Goal: Navigation & Orientation: Find specific page/section

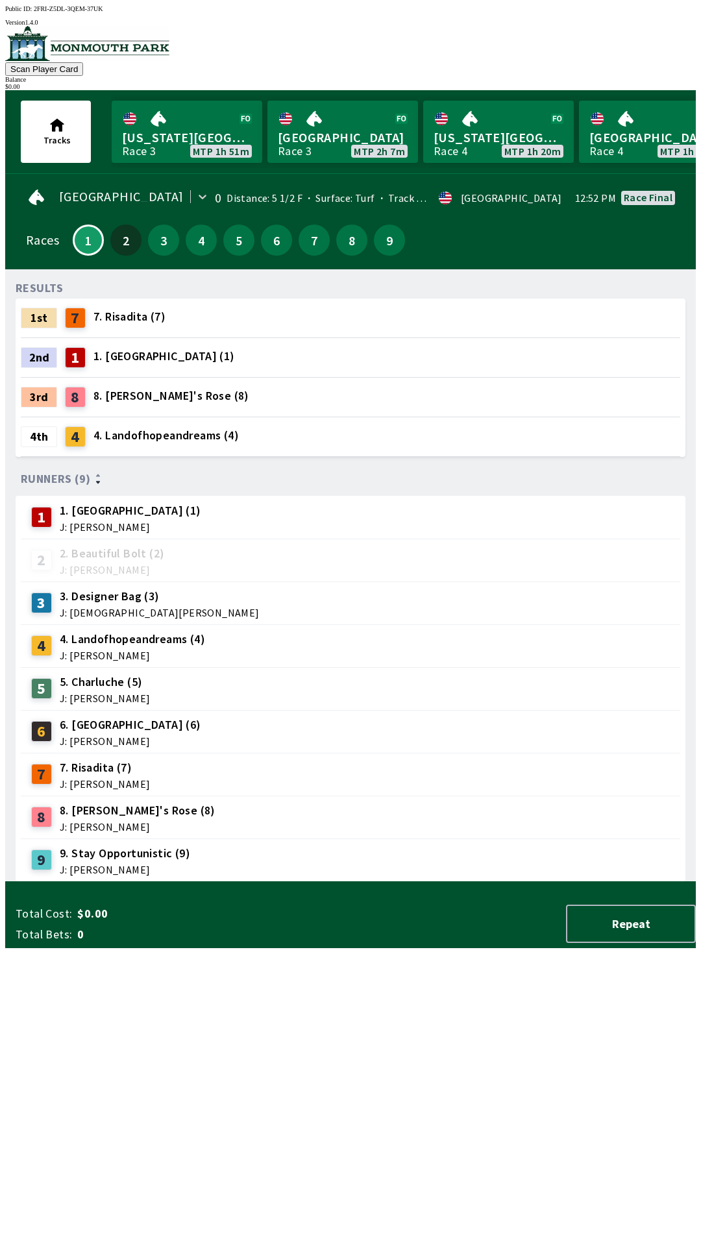
scroll to position [0, 988]
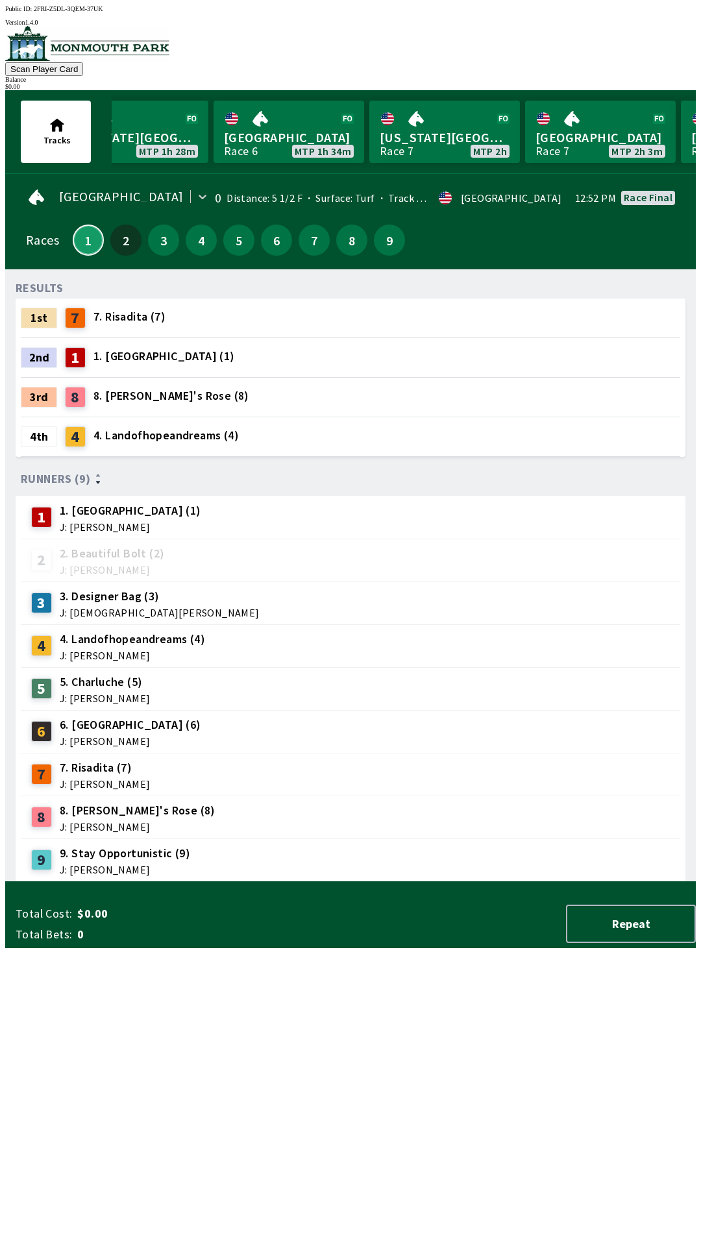
click at [84, 225] on button "1" at bounding box center [88, 240] width 31 height 31
click at [89, 236] on button "1" at bounding box center [88, 240] width 31 height 31
click at [123, 234] on button "2" at bounding box center [125, 240] width 31 height 31
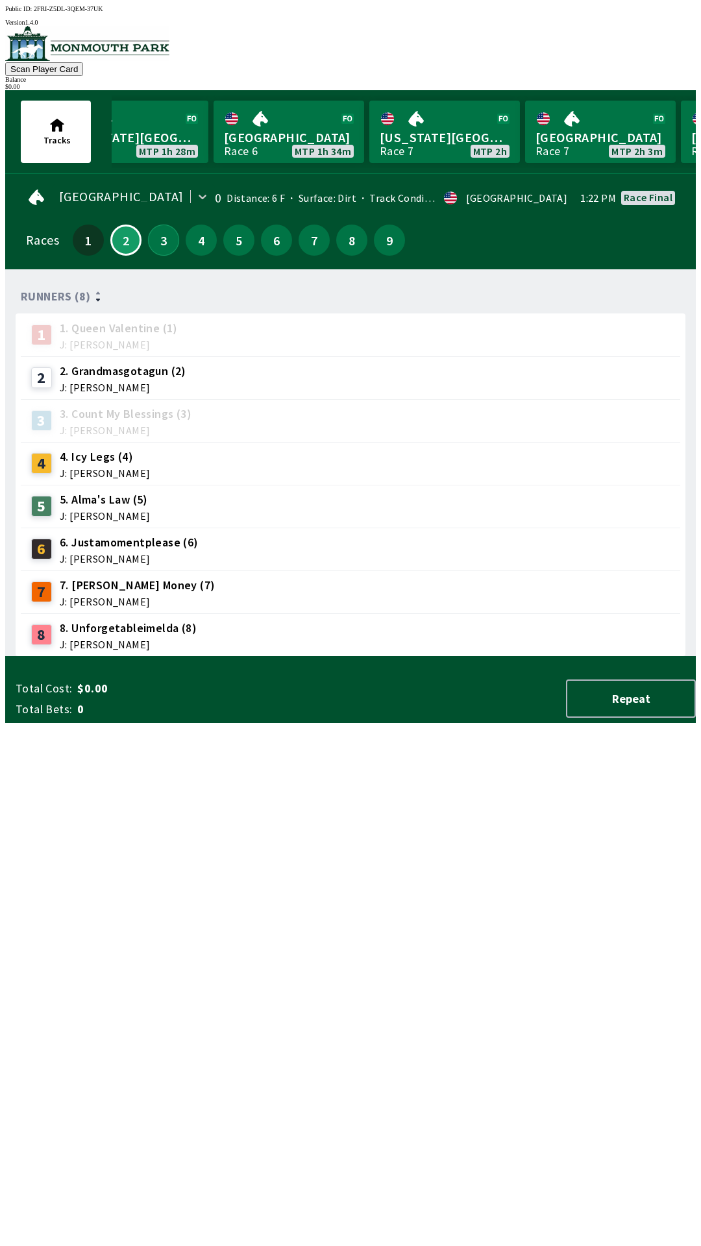
click at [153, 232] on button "3" at bounding box center [163, 240] width 31 height 31
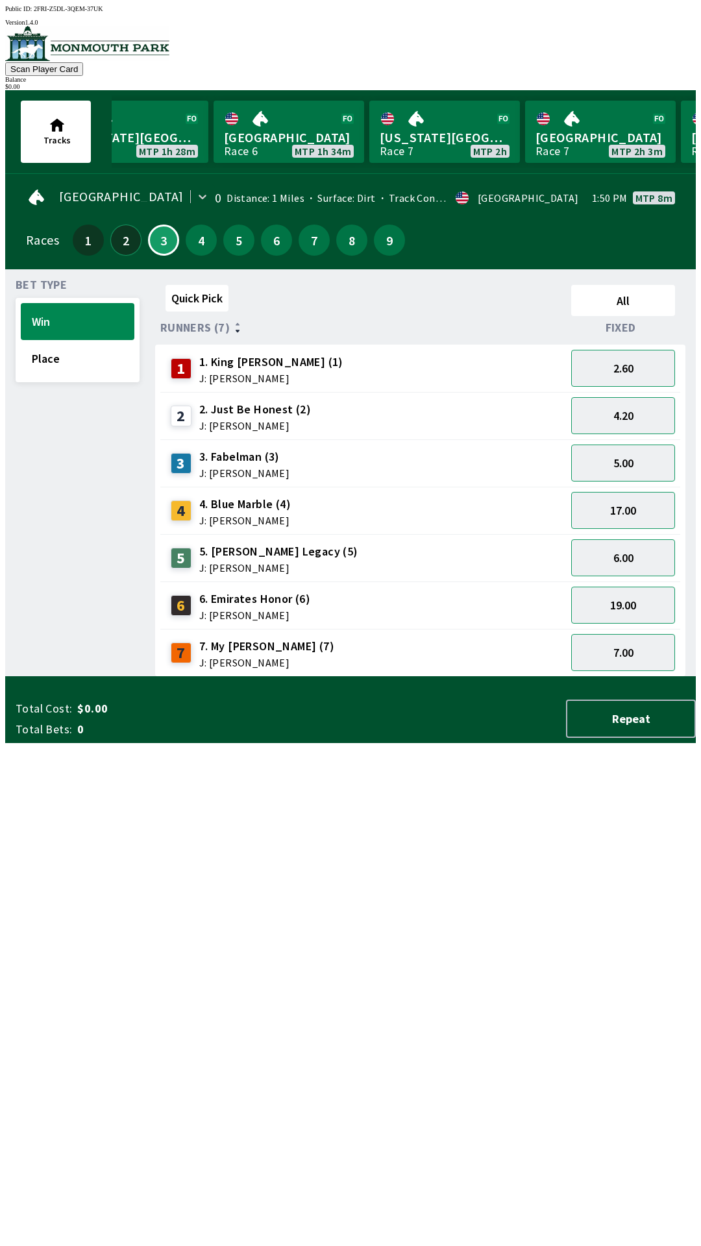
click at [125, 230] on button "2" at bounding box center [125, 240] width 31 height 31
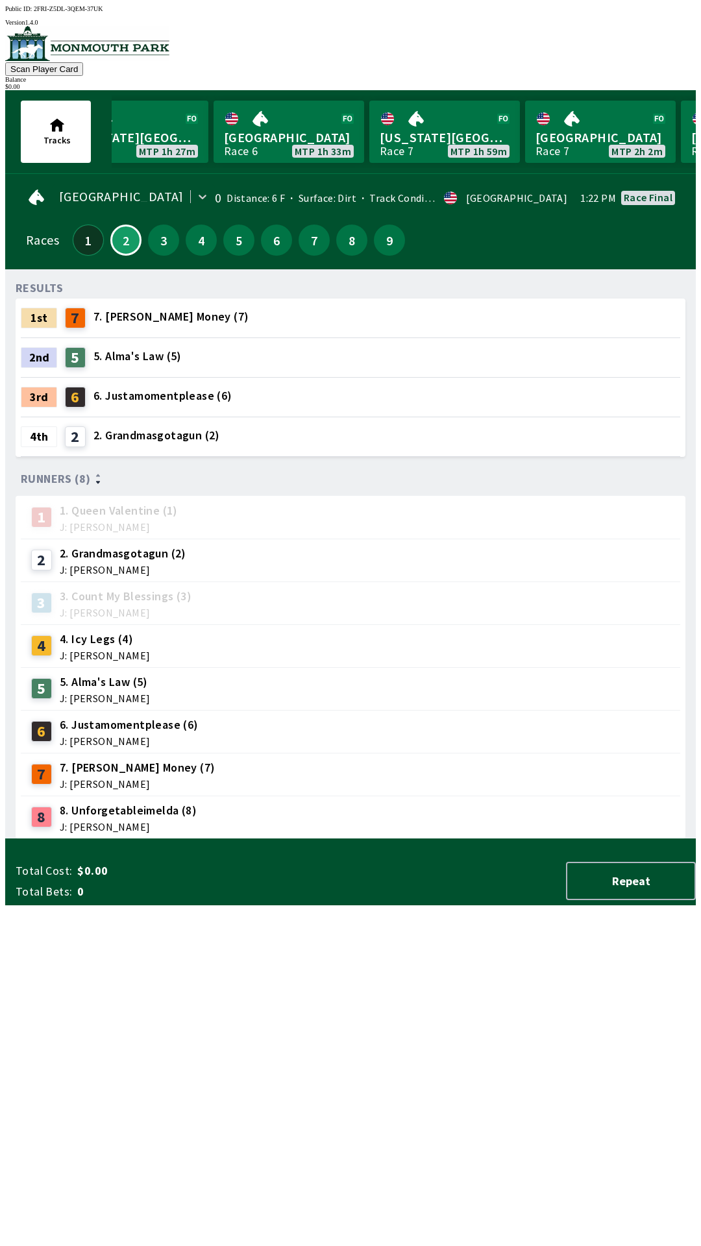
click at [84, 233] on button "1" at bounding box center [88, 240] width 31 height 31
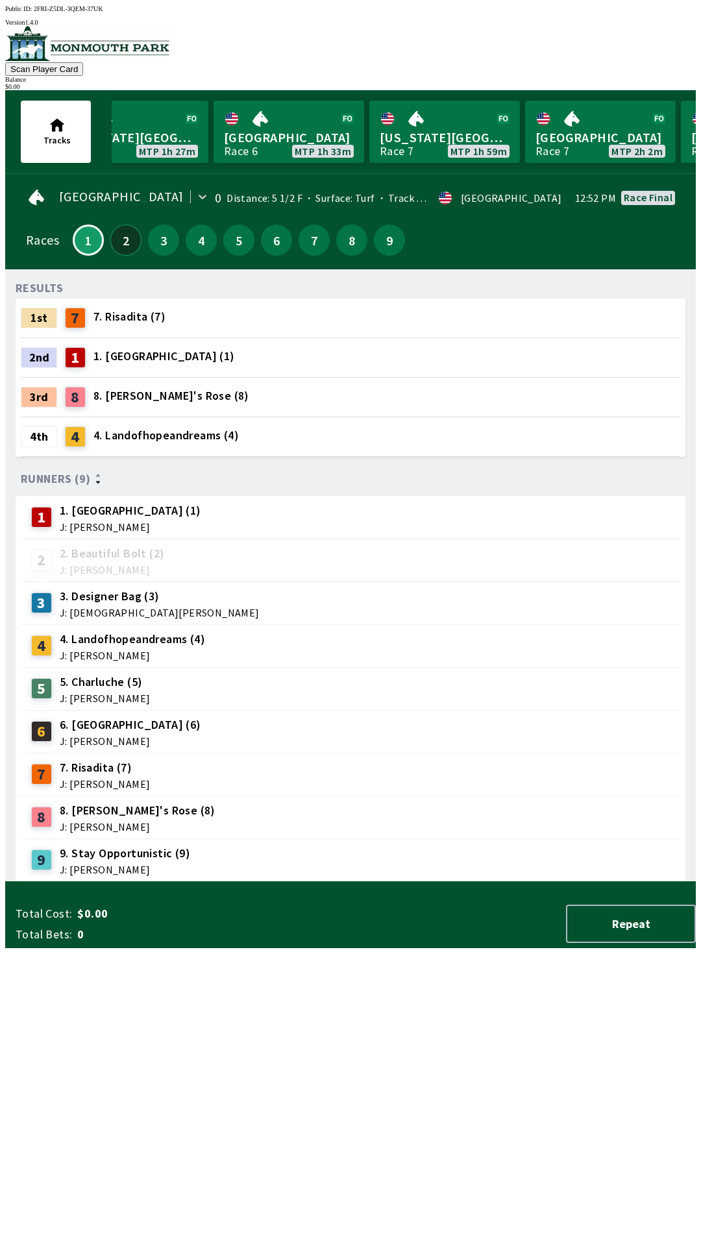
click at [116, 230] on button "2" at bounding box center [125, 240] width 31 height 31
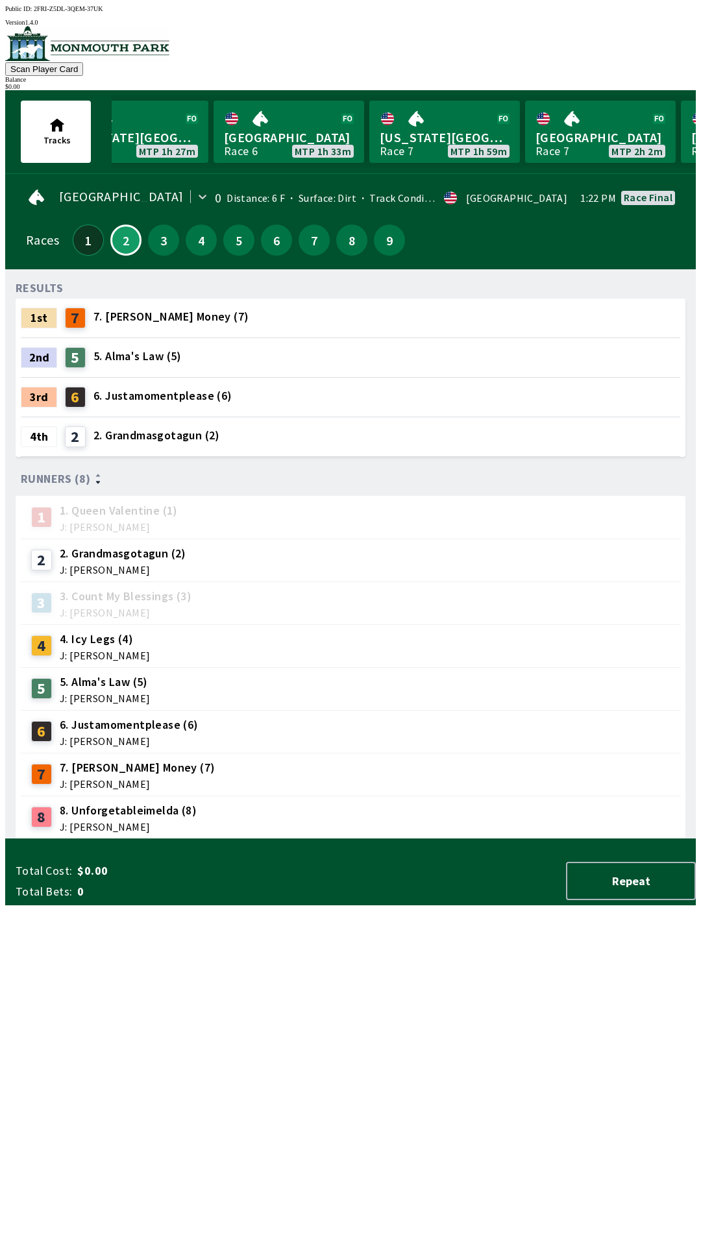
click at [79, 226] on button "1" at bounding box center [88, 240] width 31 height 31
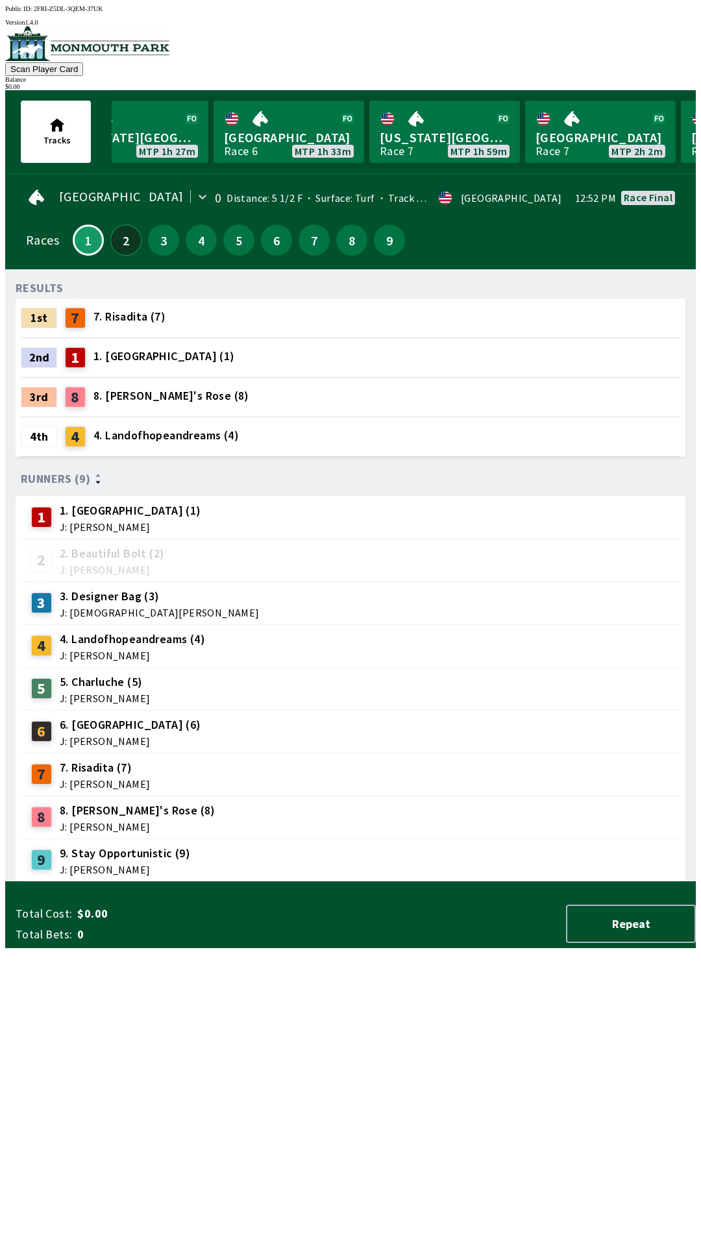
click at [117, 230] on button "2" at bounding box center [125, 240] width 31 height 31
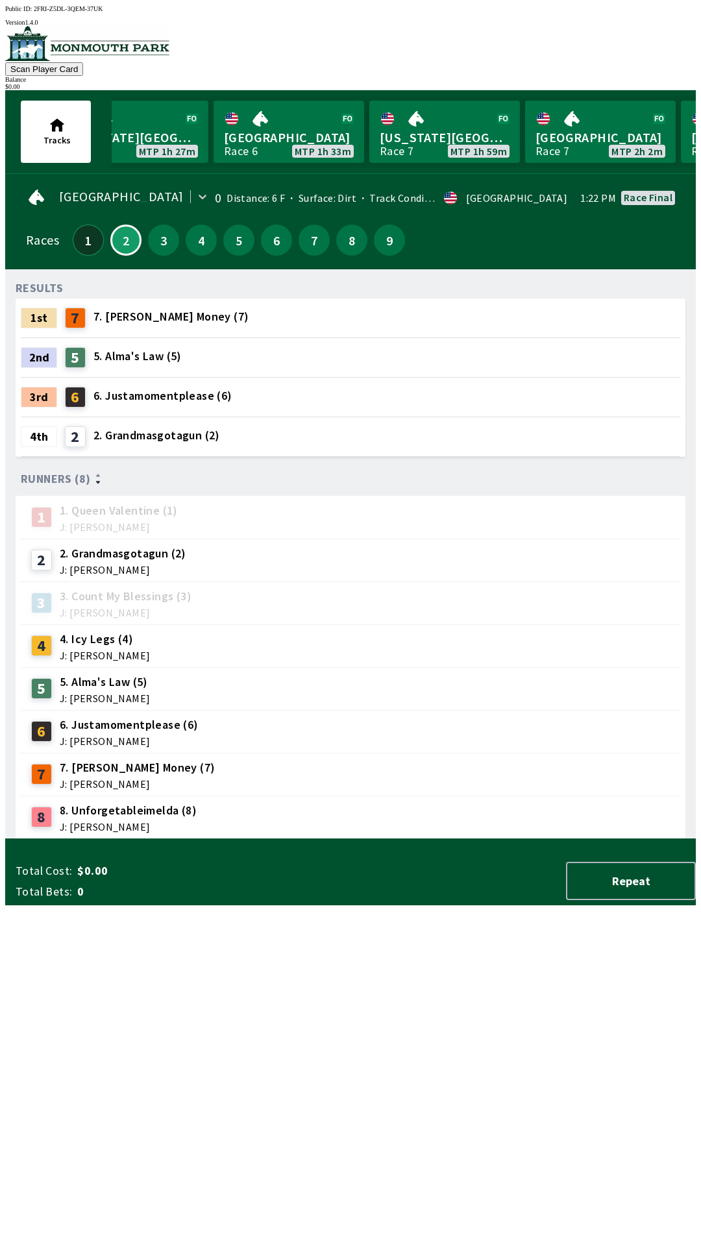
click at [84, 246] on button "1" at bounding box center [88, 240] width 31 height 31
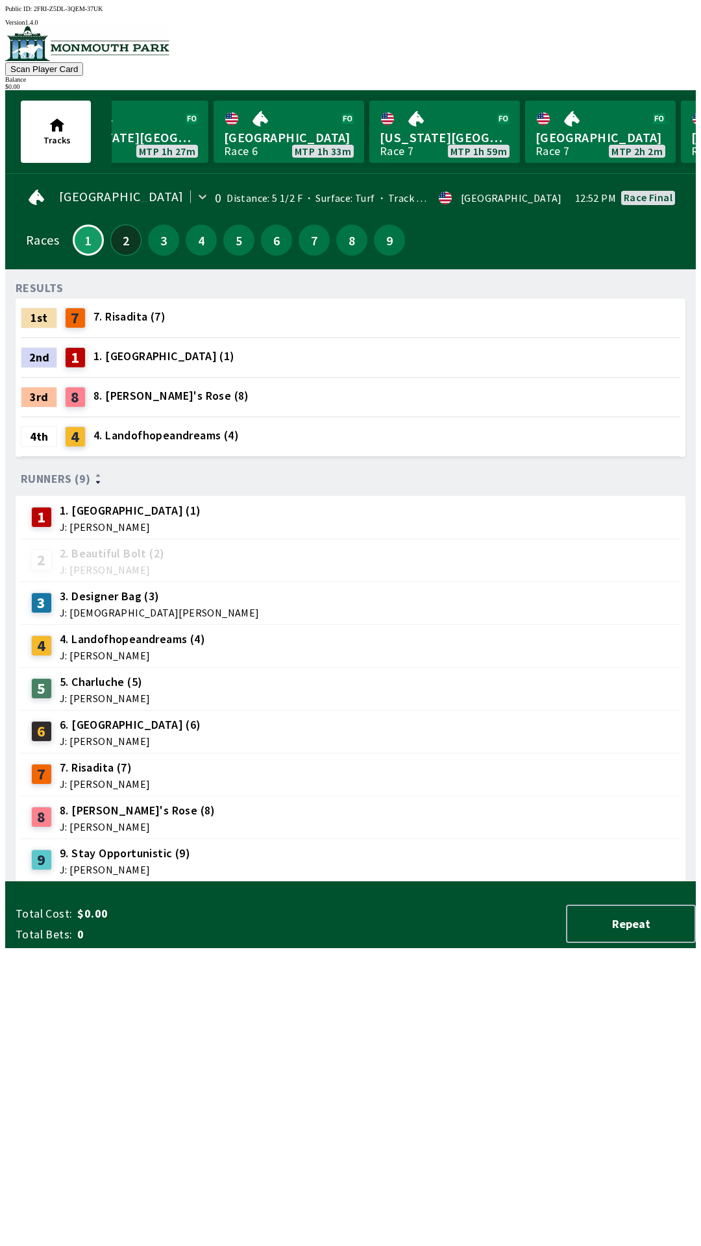
click at [128, 240] on button "2" at bounding box center [125, 240] width 31 height 31
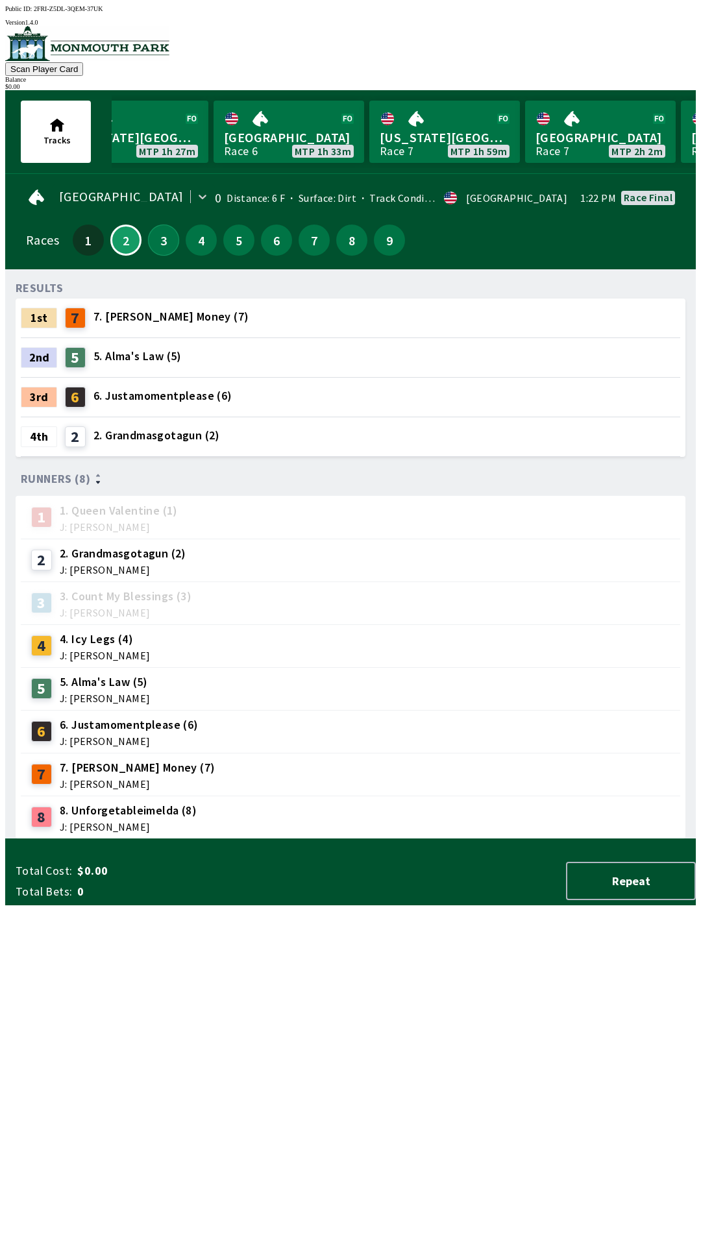
click at [156, 235] on button "3" at bounding box center [163, 240] width 31 height 31
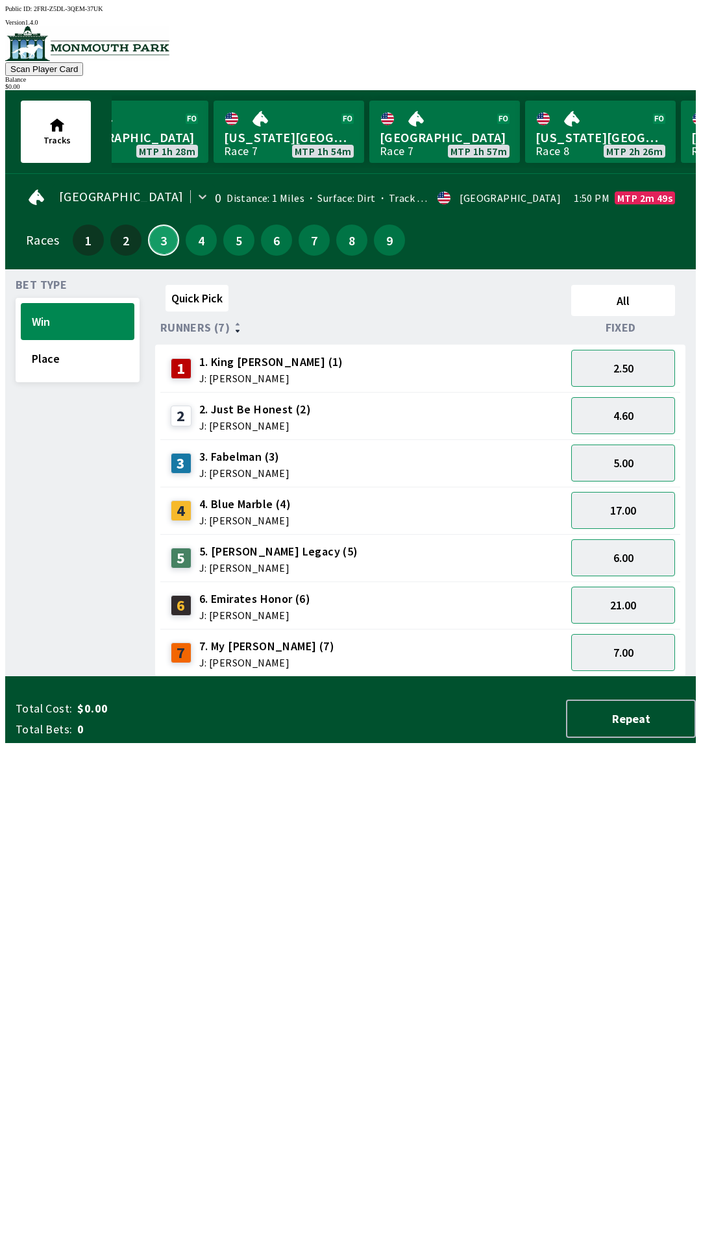
scroll to position [0, 1269]
